Goal: Task Accomplishment & Management: Manage account settings

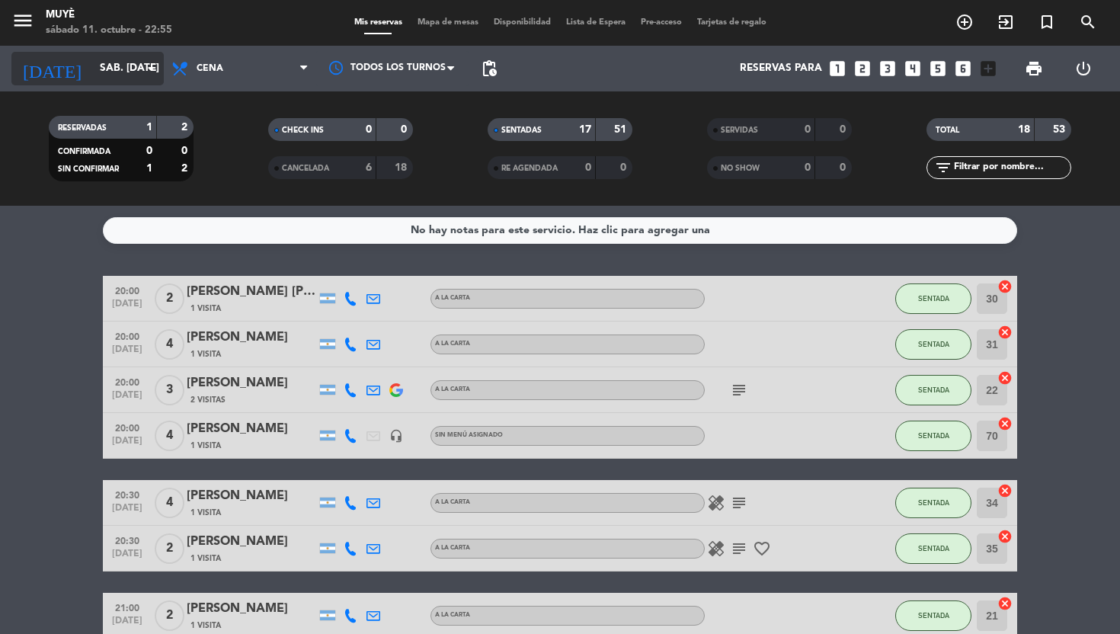
click at [99, 69] on input "sáb. [DATE]" at bounding box center [160, 68] width 136 height 27
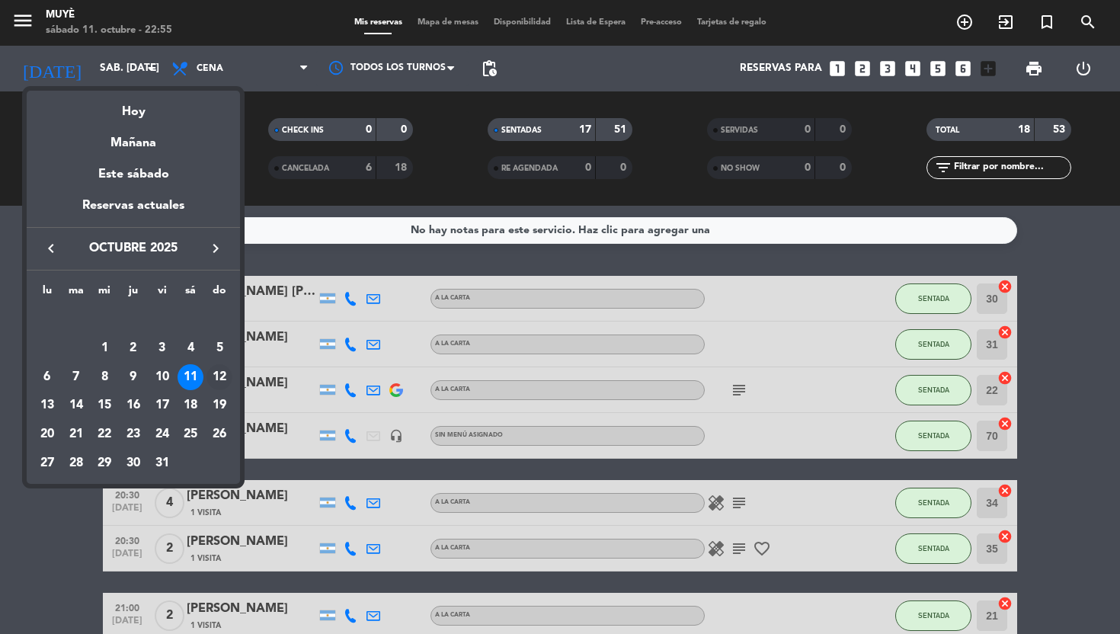
click at [218, 381] on div "12" at bounding box center [219, 377] width 26 height 26
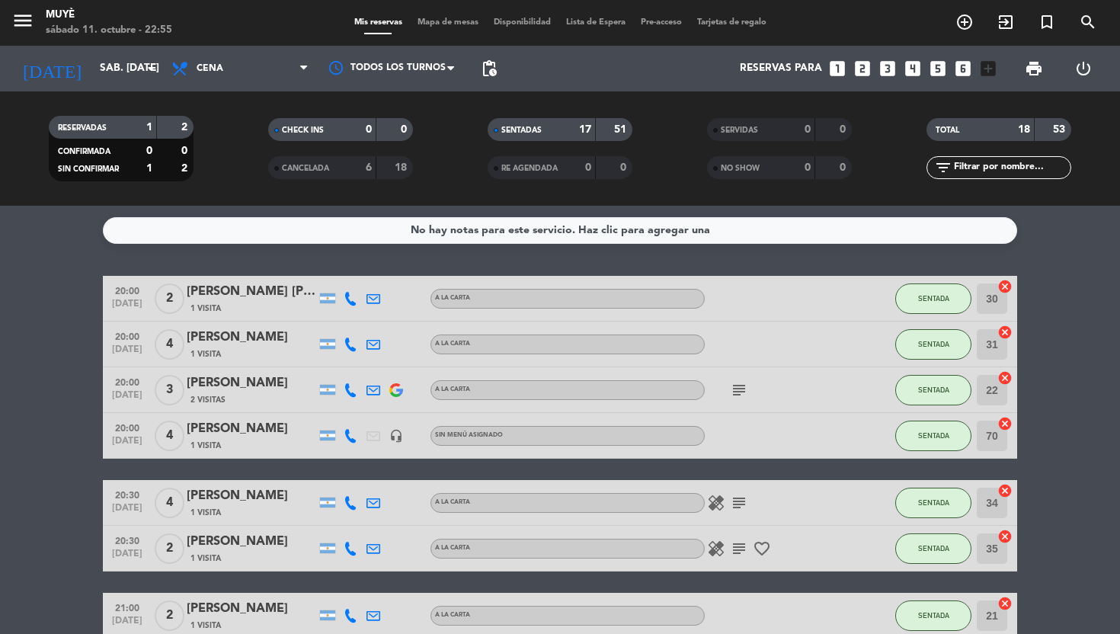
type input "dom. [DATE]"
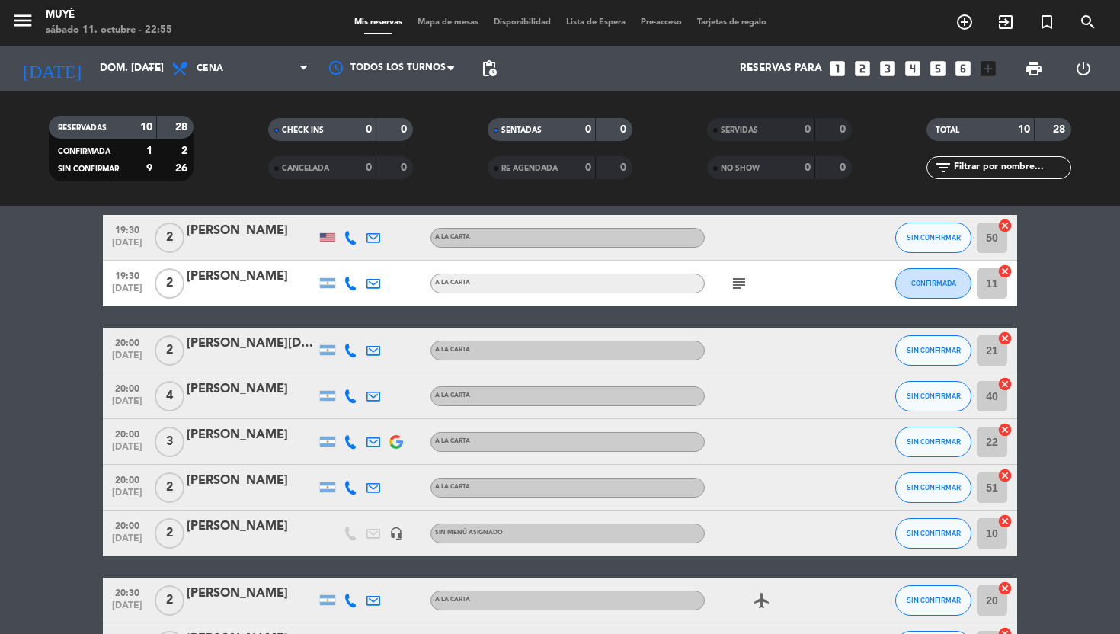
scroll to position [62, 0]
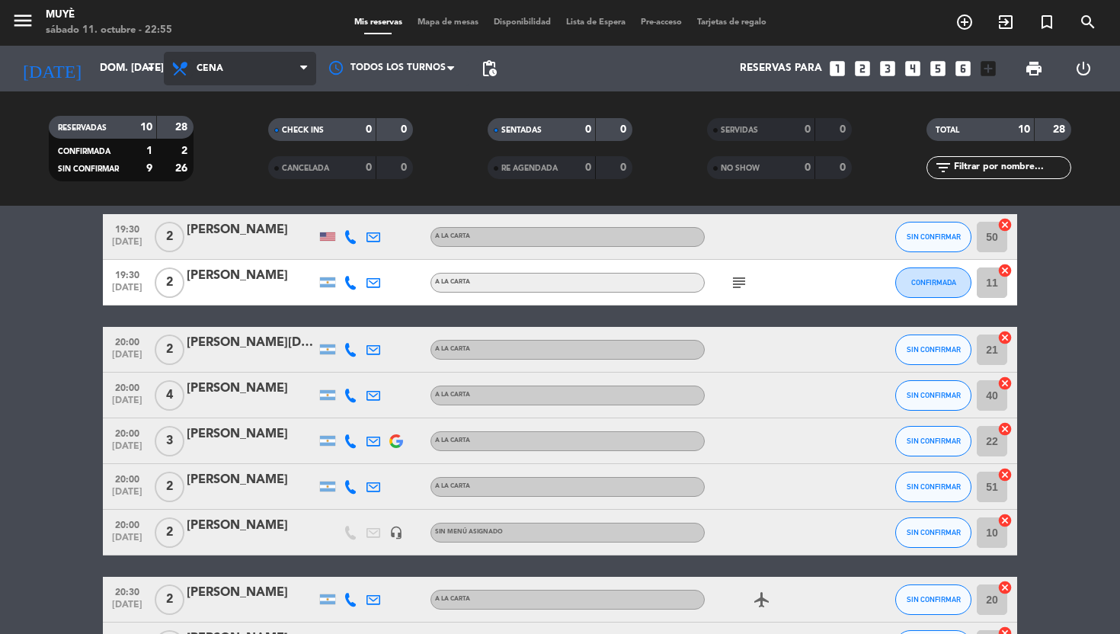
click at [190, 59] on icon at bounding box center [182, 68] width 22 height 18
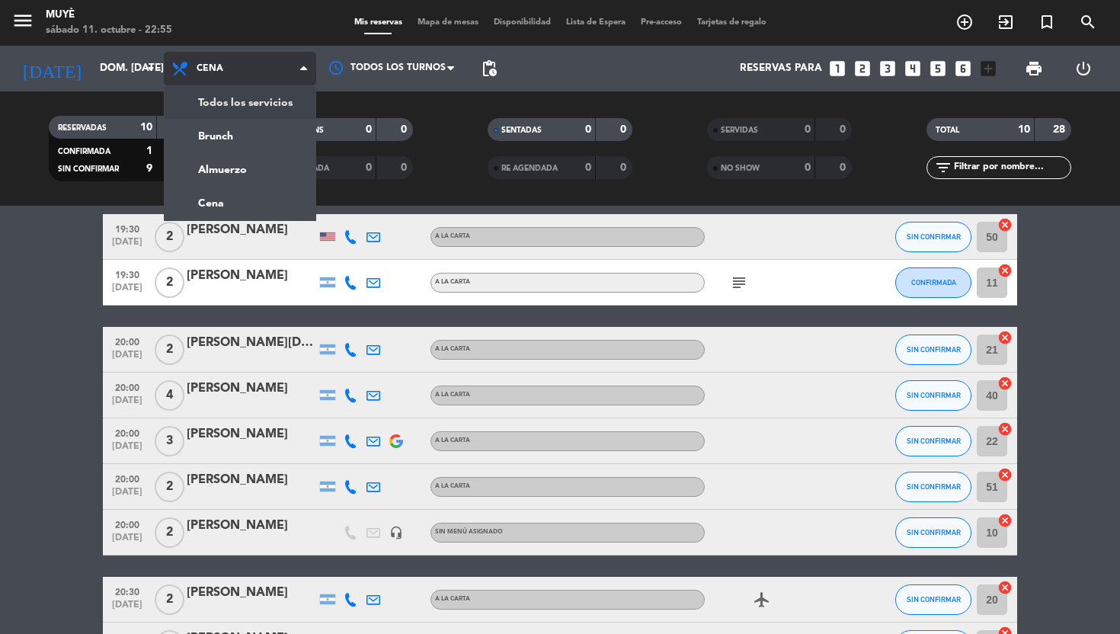
click at [238, 101] on div "menu Muyè sábado 11. octubre - 22:55 Mis reservas Mapa de mesas Disponibilidad …" at bounding box center [560, 103] width 1120 height 206
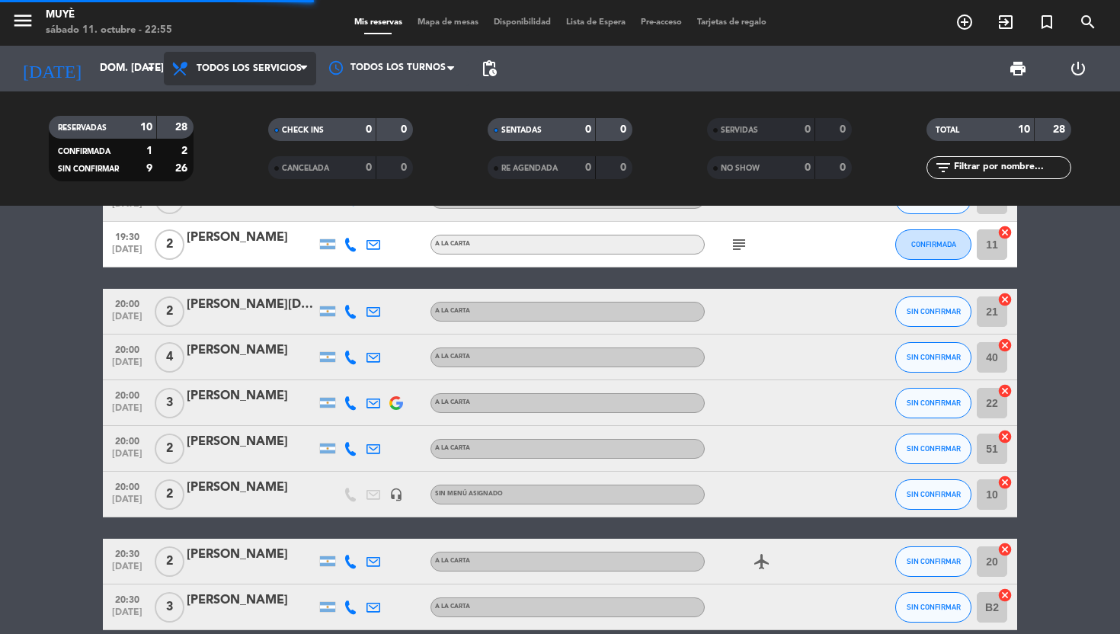
scroll to position [24, 0]
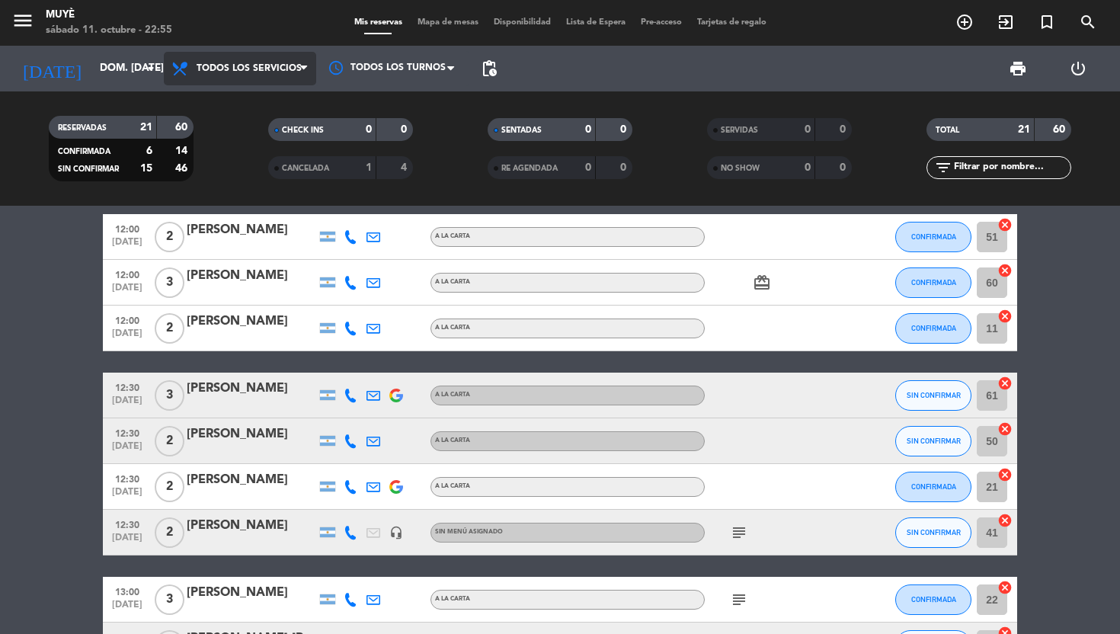
click at [227, 63] on span "Todos los servicios" at bounding box center [248, 68] width 105 height 11
click at [259, 133] on div "menu Muyè sábado 11. octubre - 22:55 Mis reservas Mapa de mesas Disponibilidad …" at bounding box center [560, 103] width 1120 height 206
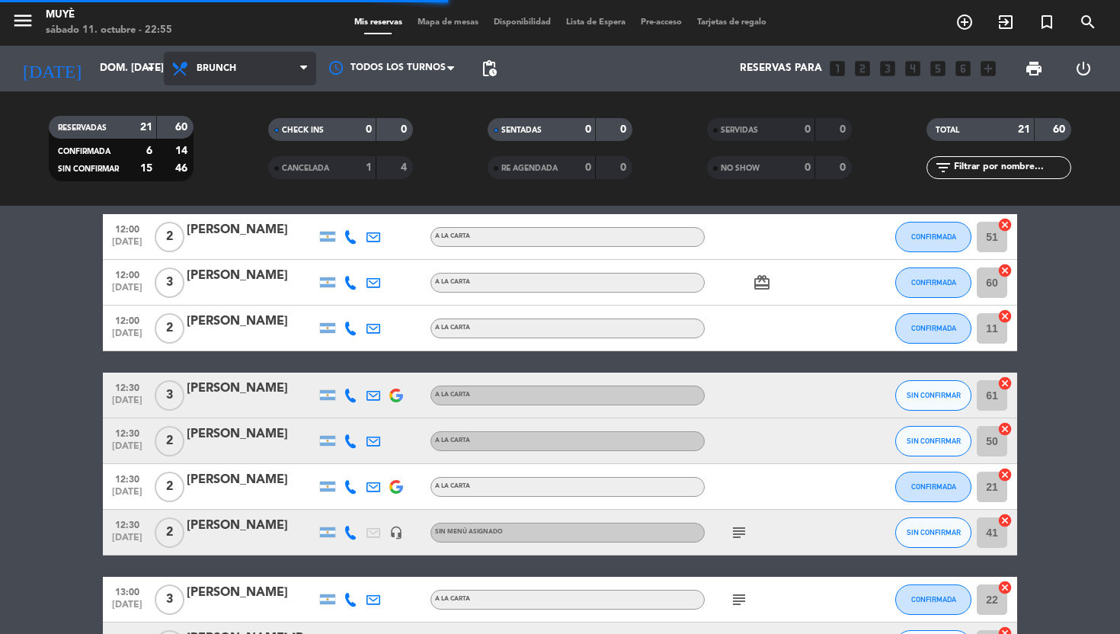
scroll to position [0, 0]
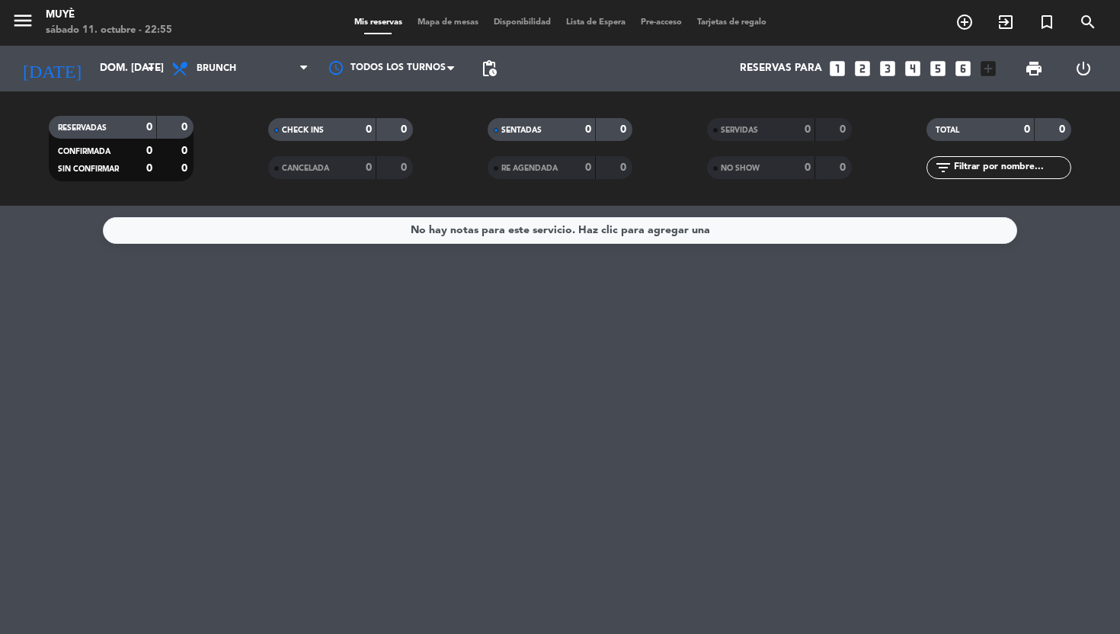
click at [244, 72] on span "Brunch" at bounding box center [240, 69] width 152 height 34
click at [251, 171] on div "menu Muyè sábado 11. octubre - 22:55 Mis reservas Mapa de mesas Disponibilidad …" at bounding box center [560, 103] width 1120 height 206
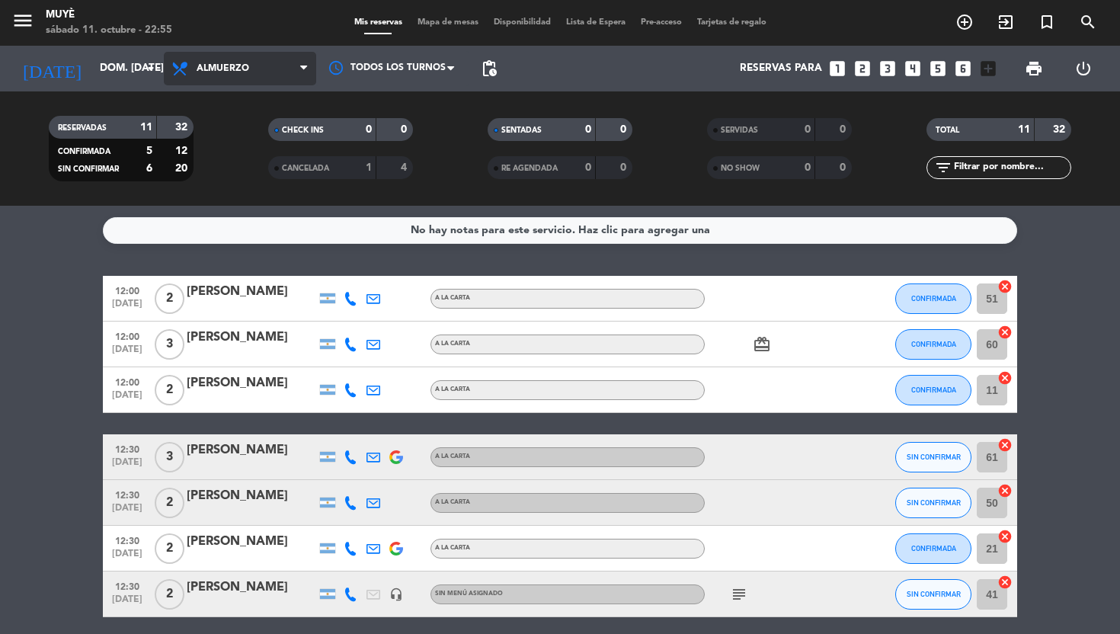
click at [237, 67] on span "Almuerzo" at bounding box center [222, 68] width 53 height 11
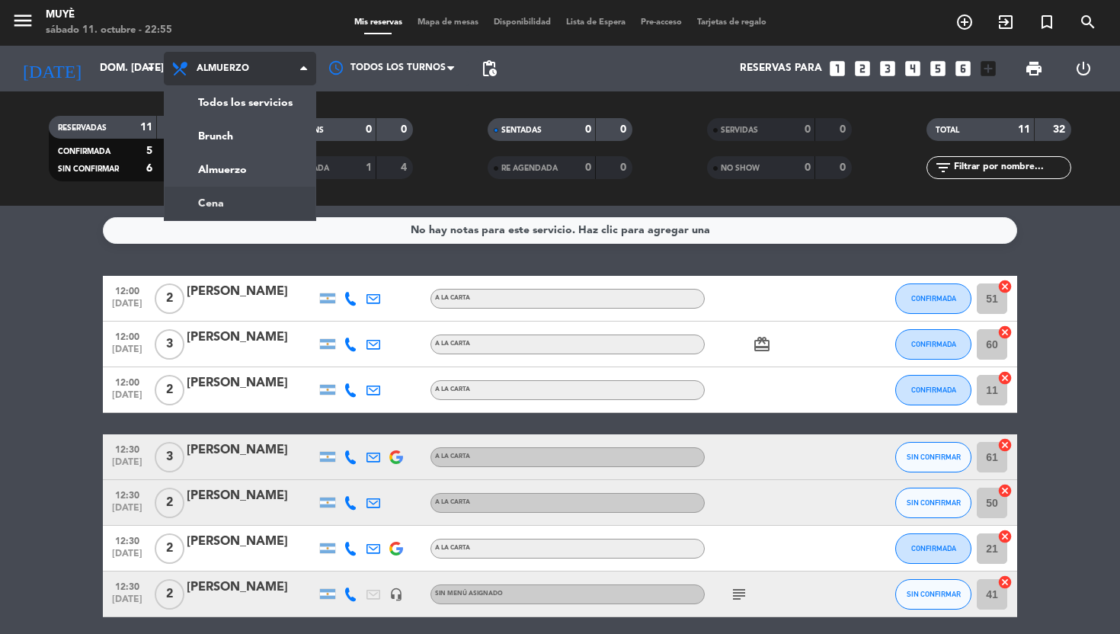
click at [235, 198] on div "menu Muyè sábado 11. octubre - 22:55 Mis reservas Mapa de mesas Disponibilidad …" at bounding box center [560, 103] width 1120 height 206
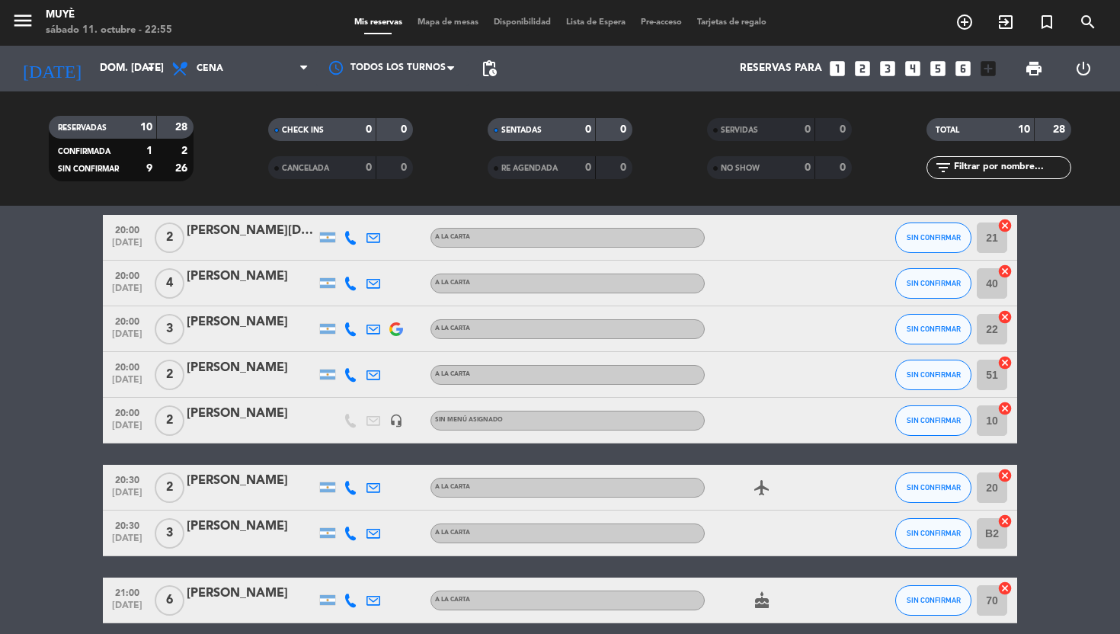
scroll to position [239, 0]
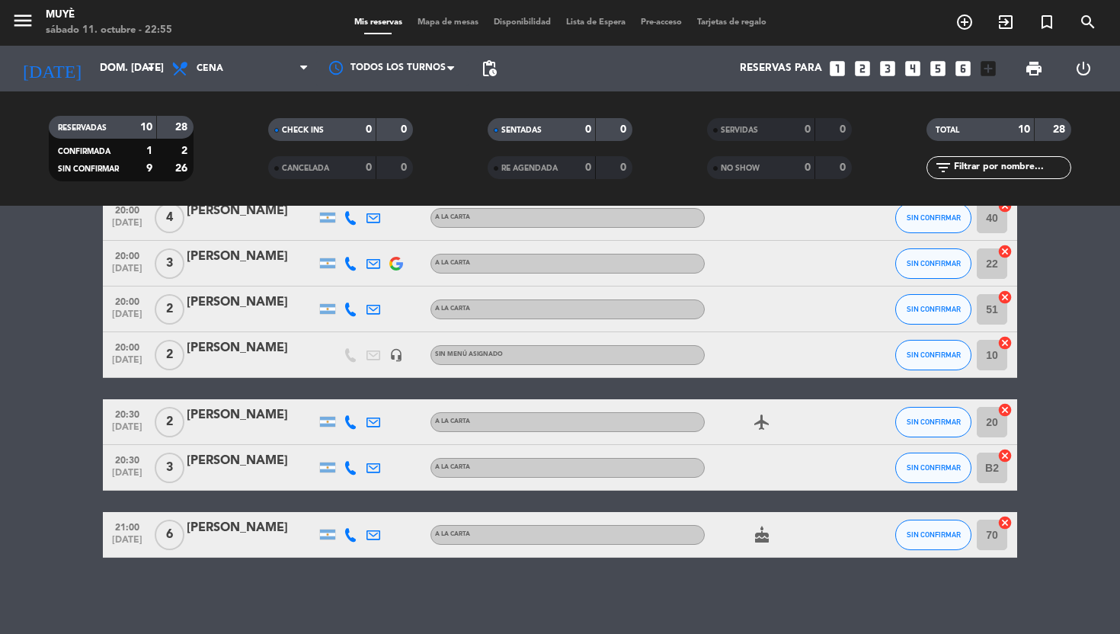
click at [763, 429] on icon "airplanemode_active" at bounding box center [761, 422] width 18 height 18
click at [759, 538] on icon "cake" at bounding box center [761, 534] width 18 height 18
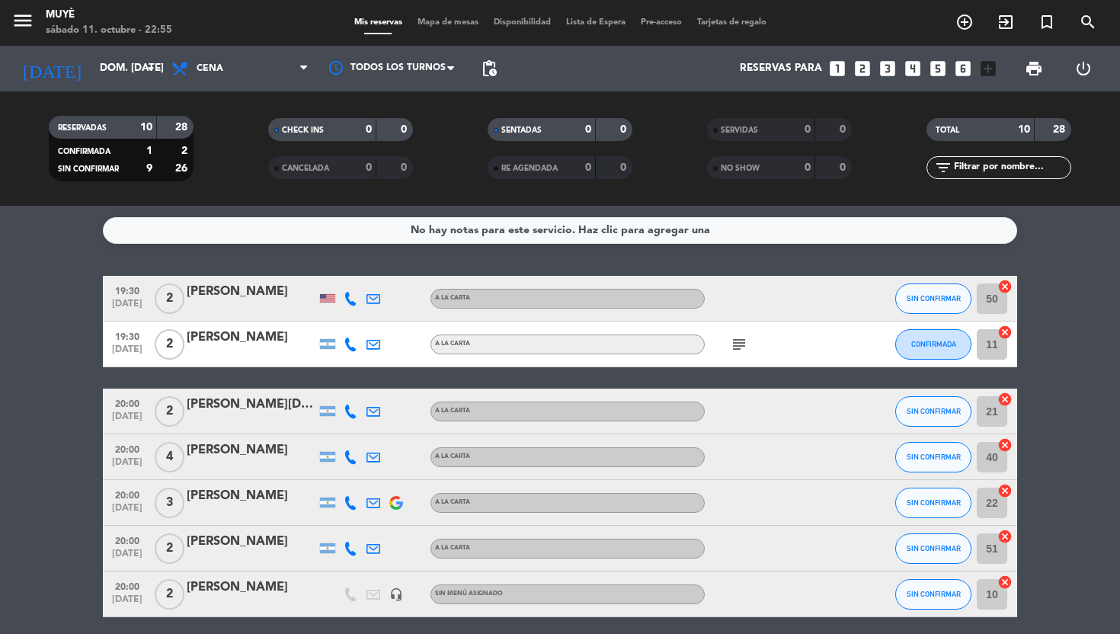
click at [734, 347] on icon "subject" at bounding box center [739, 344] width 18 height 18
